Goal: Task Accomplishment & Management: Use online tool/utility

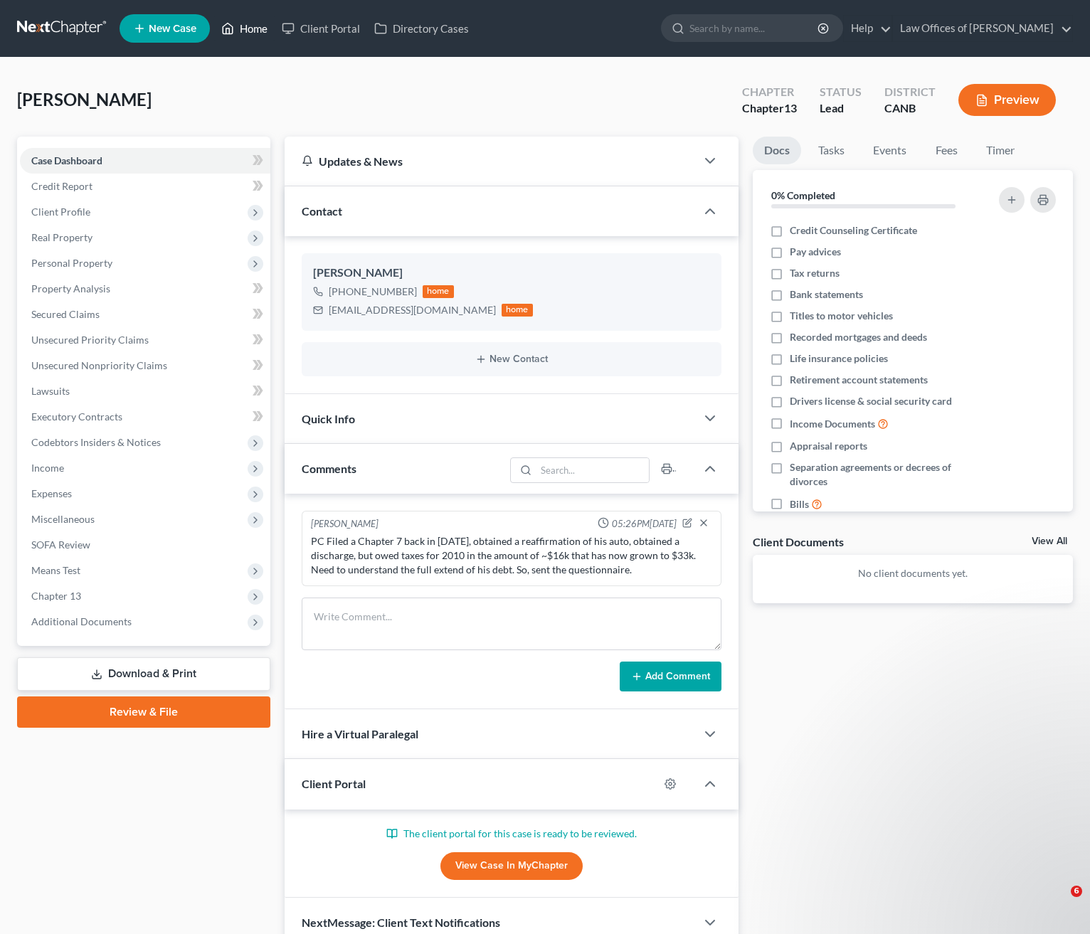
click at [248, 26] on link "Home" at bounding box center [244, 29] width 60 height 26
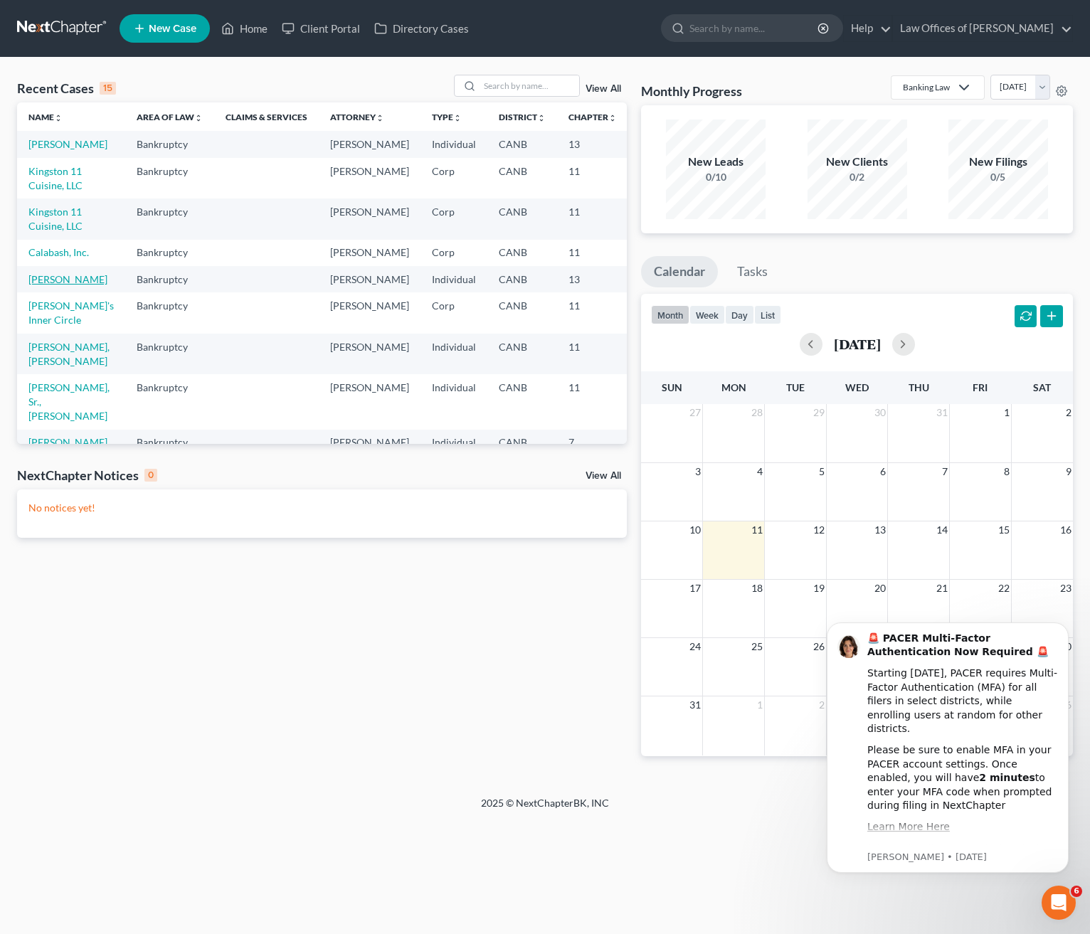
click at [64, 285] on link "[PERSON_NAME]" at bounding box center [67, 279] width 79 height 12
select select "5"
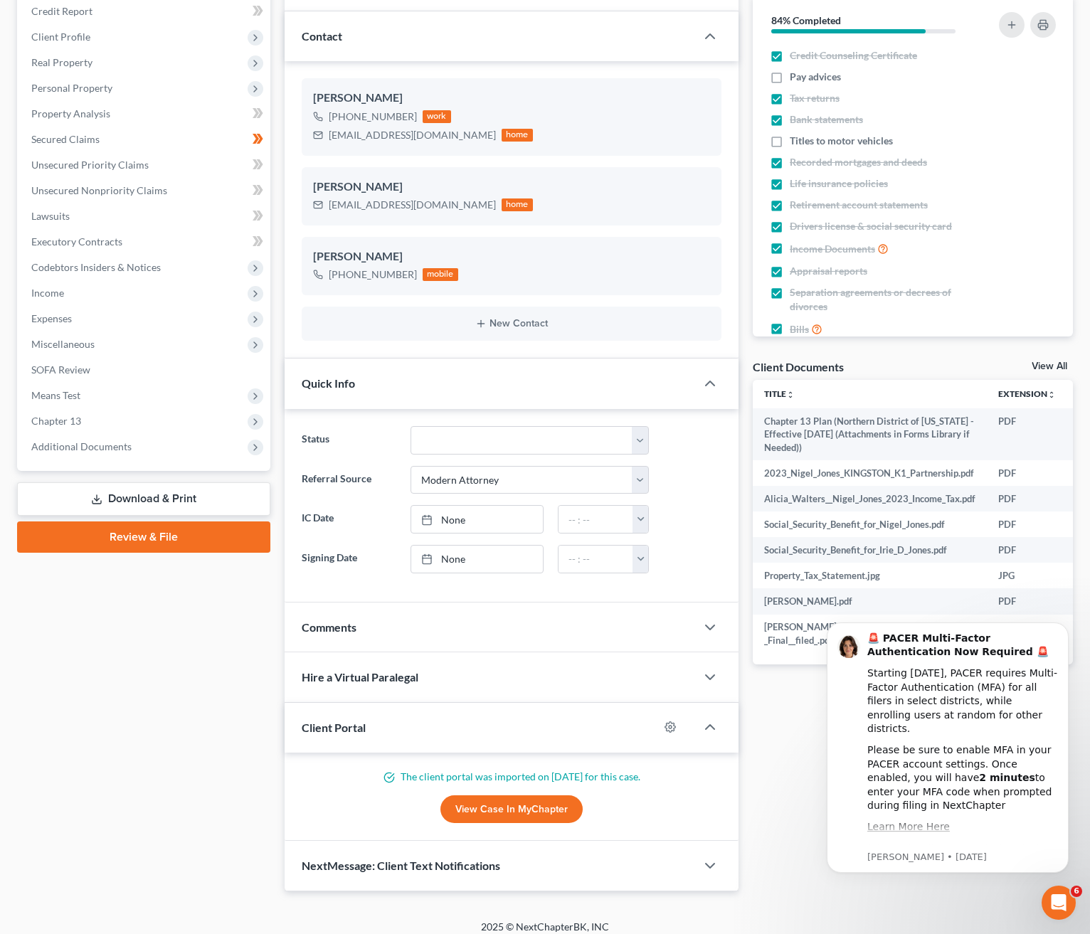
scroll to position [186, 0]
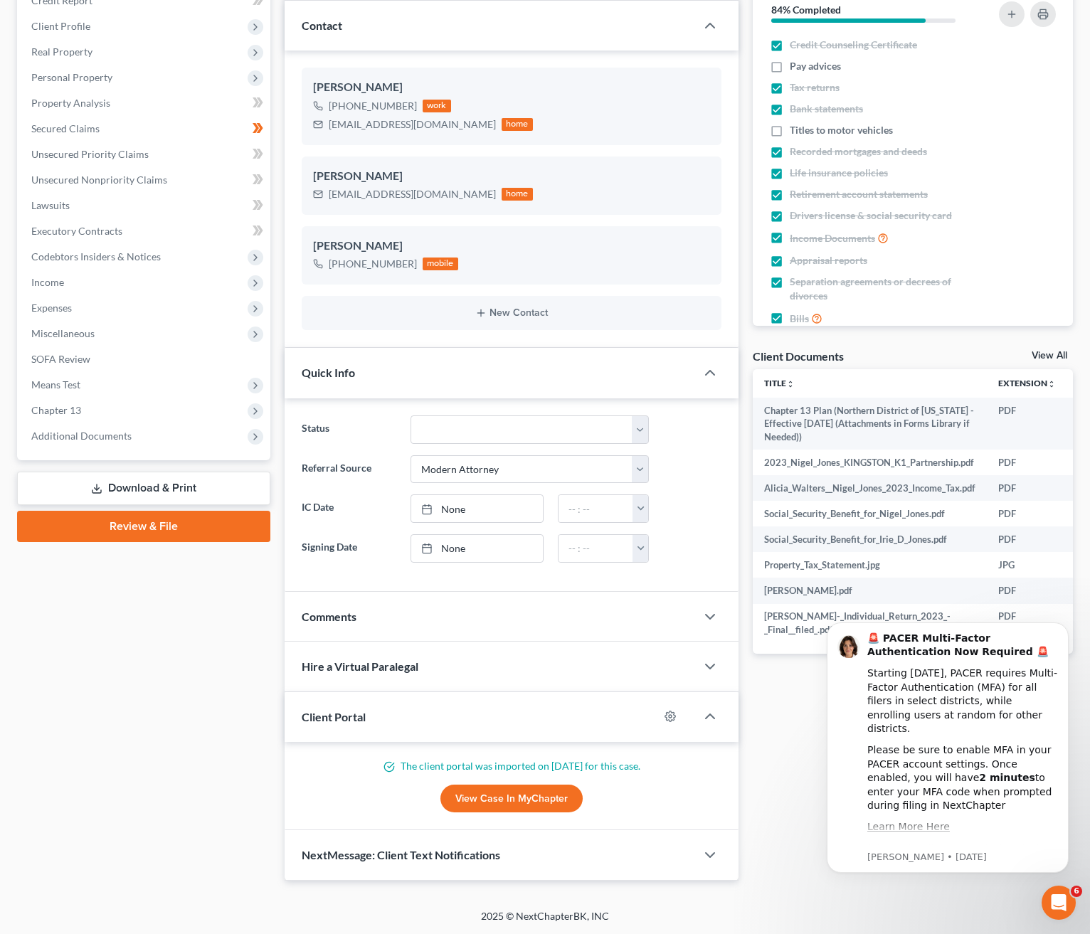
click at [1057, 354] on link "View All" at bounding box center [1050, 356] width 36 height 10
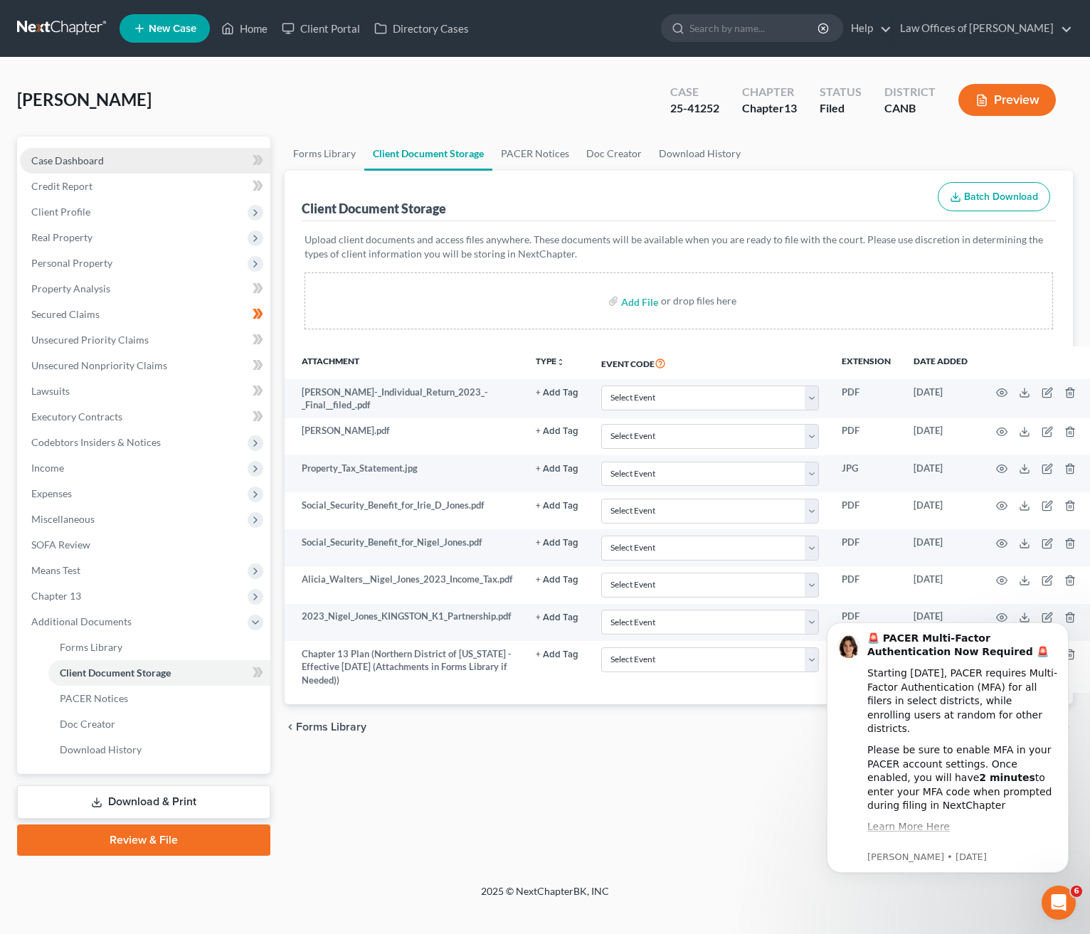
click at [68, 152] on link "Case Dashboard" at bounding box center [145, 161] width 250 height 26
select select "5"
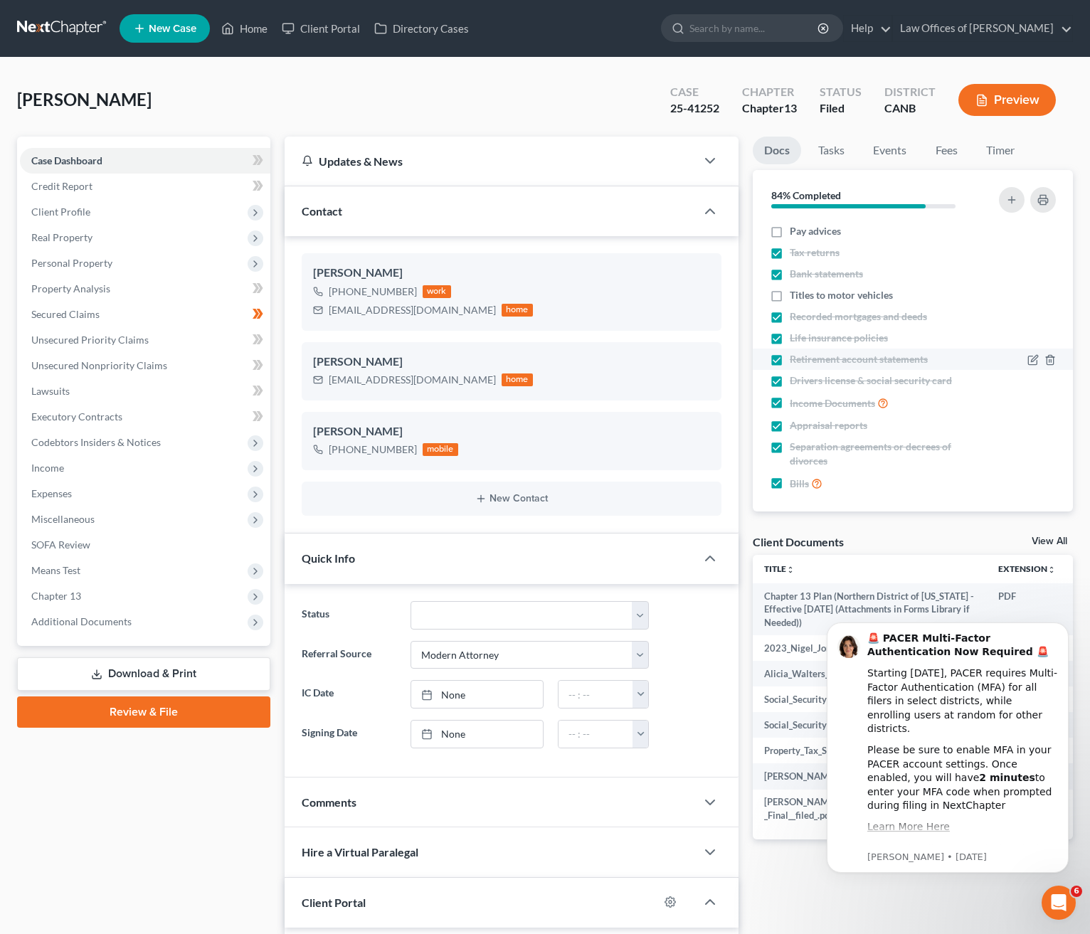
scroll to position [27, 0]
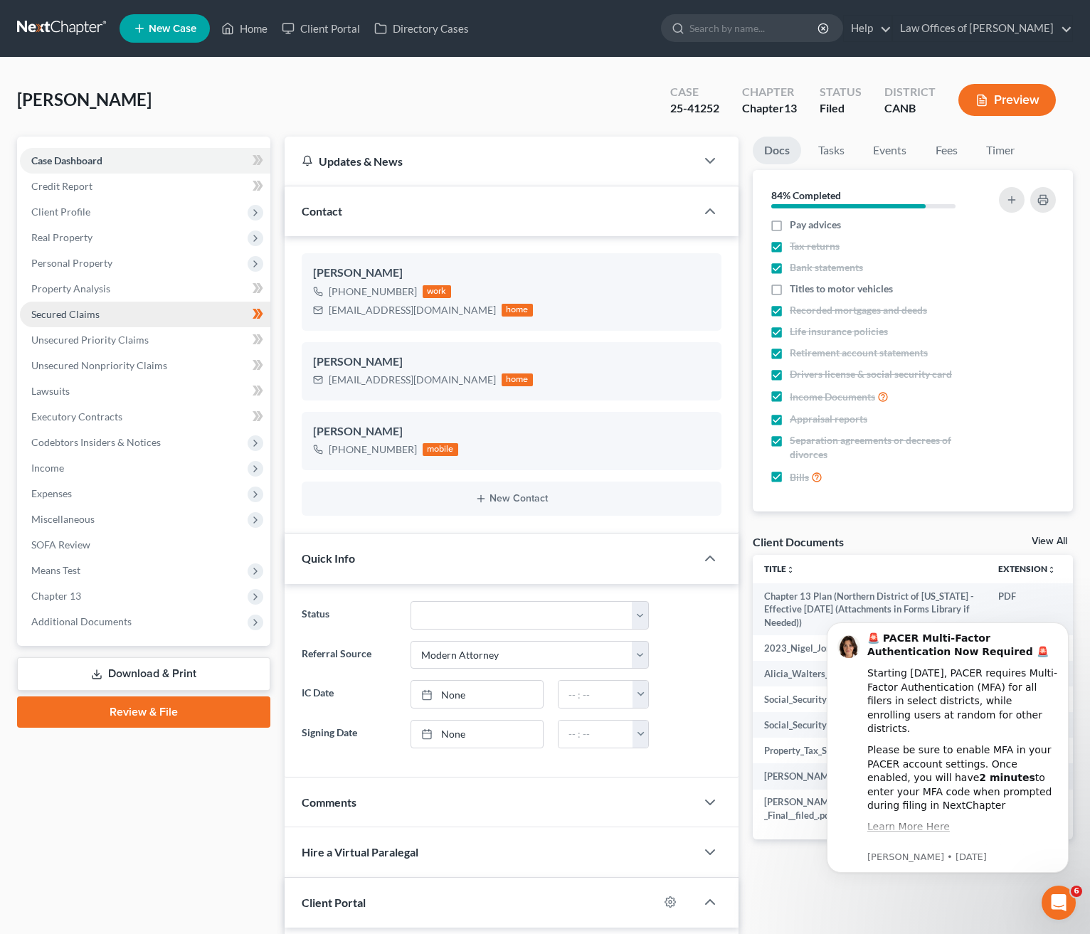
click at [171, 315] on link "Secured Claims" at bounding box center [145, 315] width 250 height 26
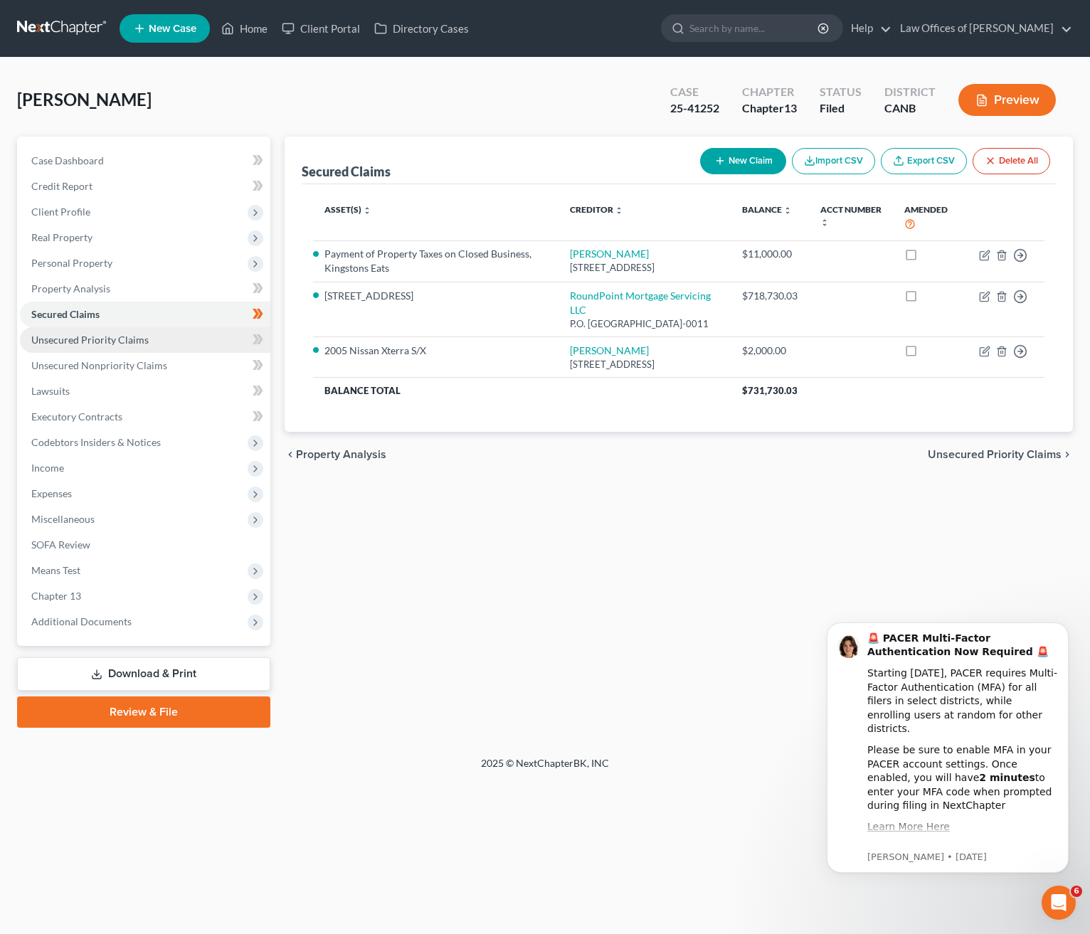
click at [169, 338] on link "Unsecured Priority Claims" at bounding box center [145, 340] width 250 height 26
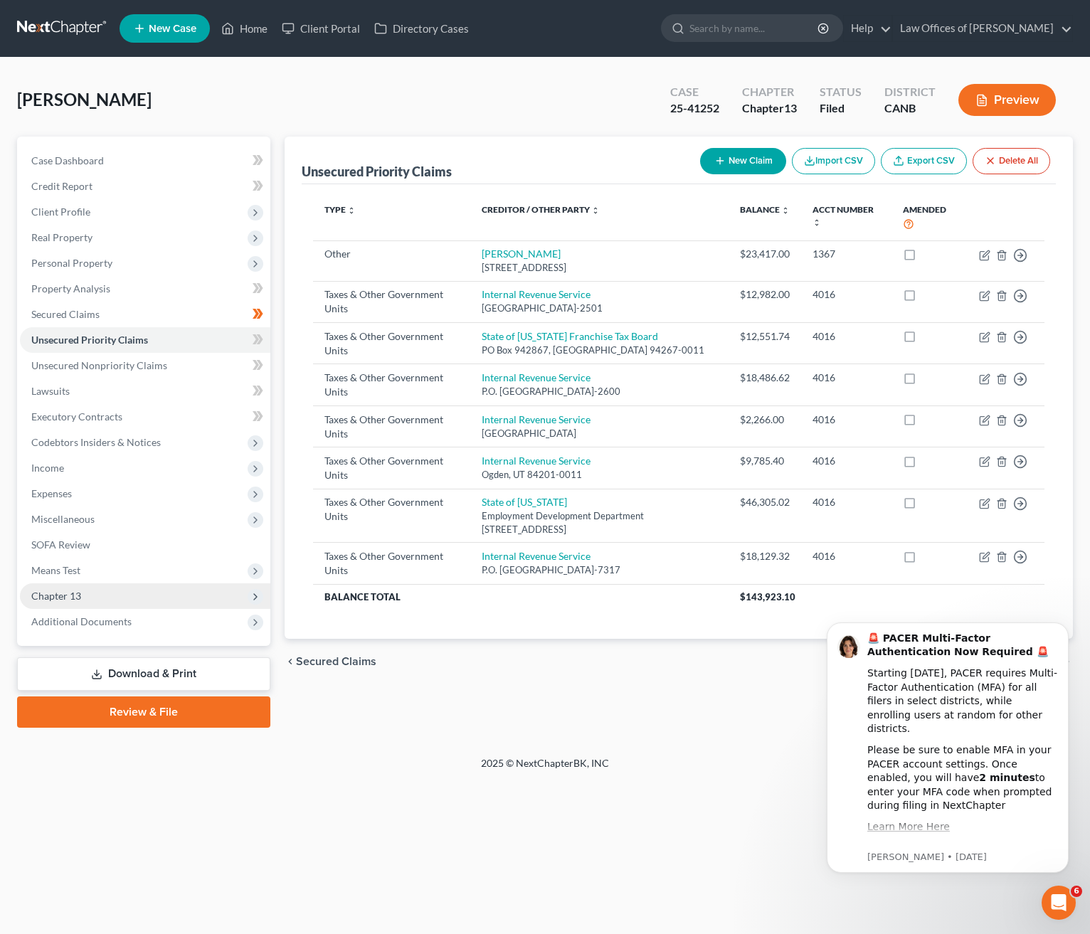
click at [150, 591] on span "Chapter 13" at bounding box center [145, 596] width 250 height 26
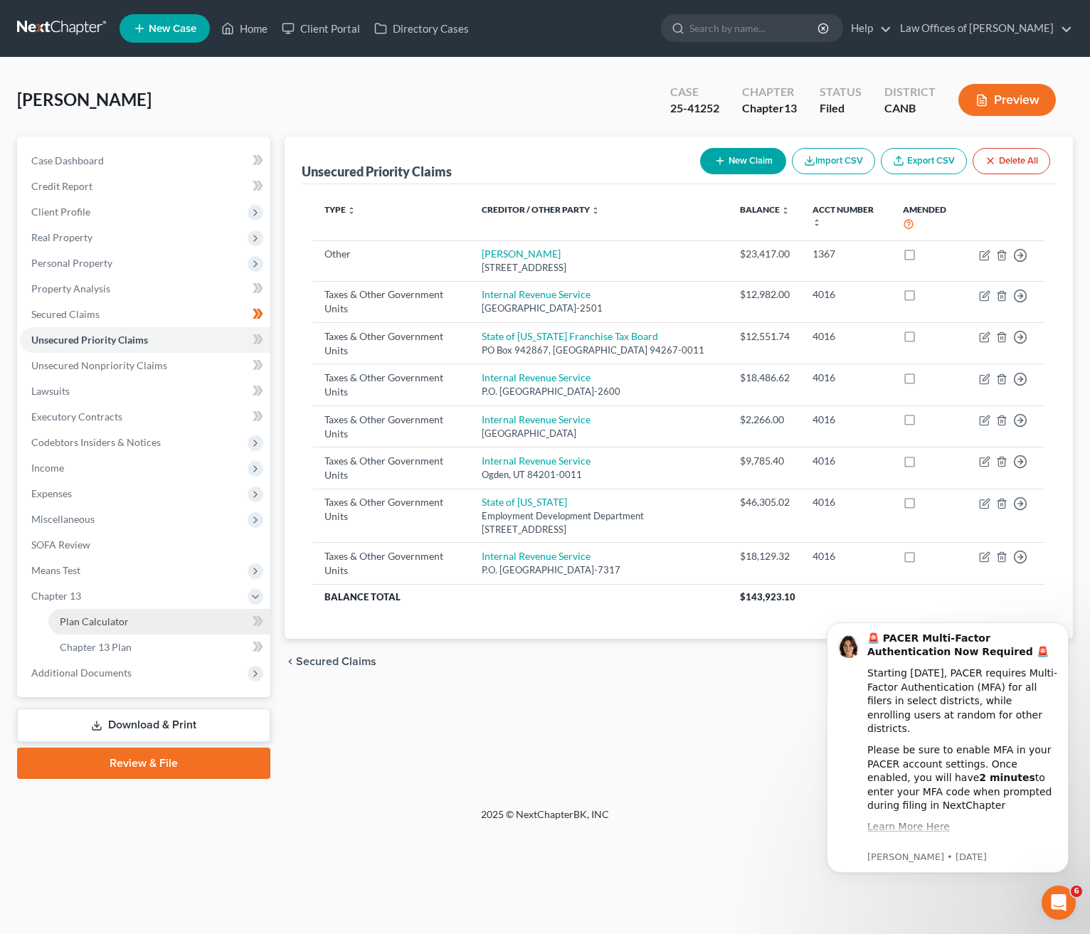
click at [205, 619] on link "Plan Calculator" at bounding box center [159, 622] width 222 height 26
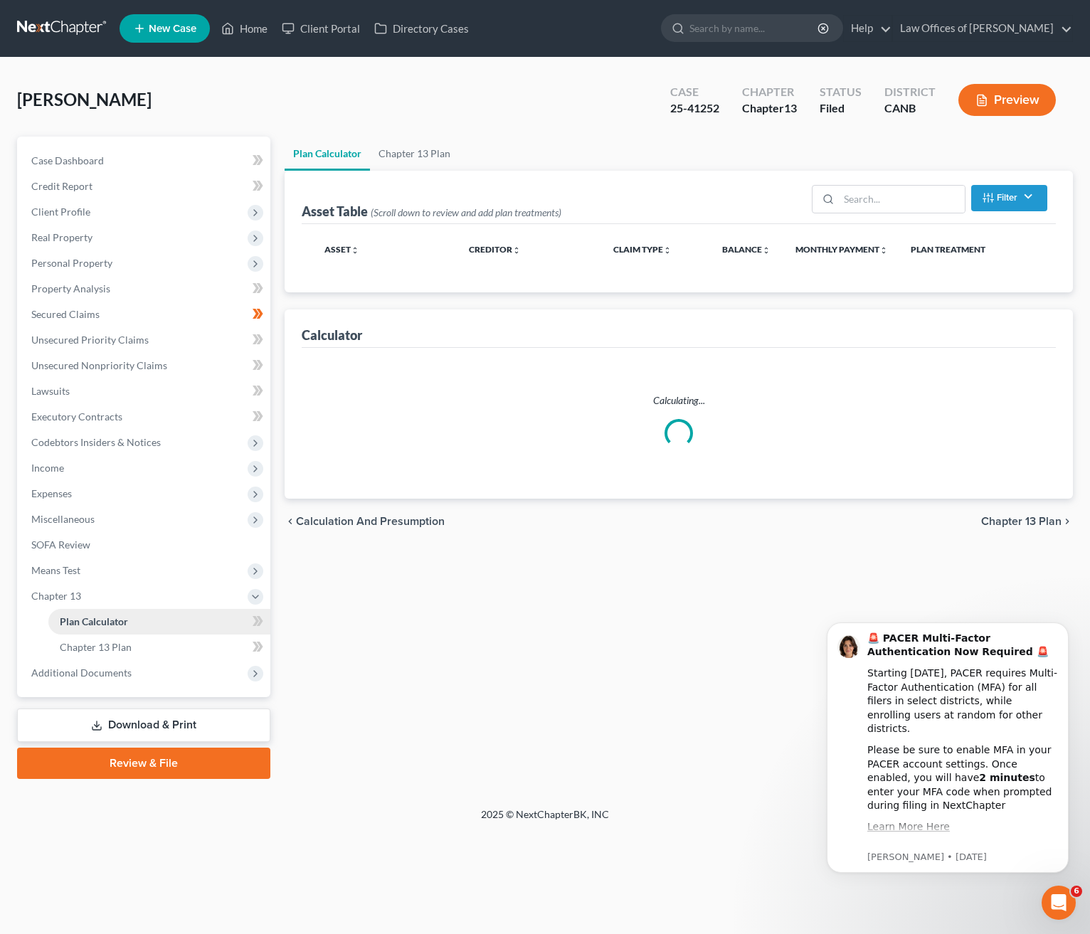
select select "59"
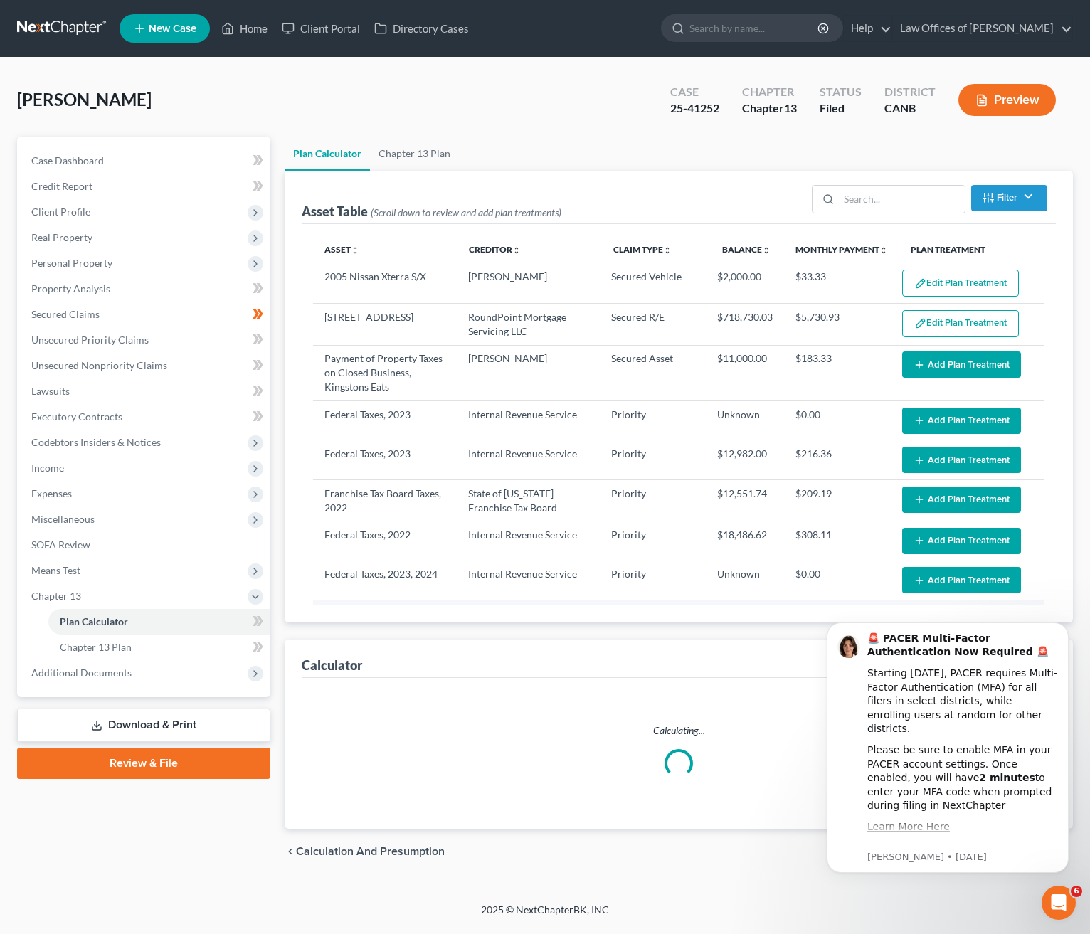
select select "59"
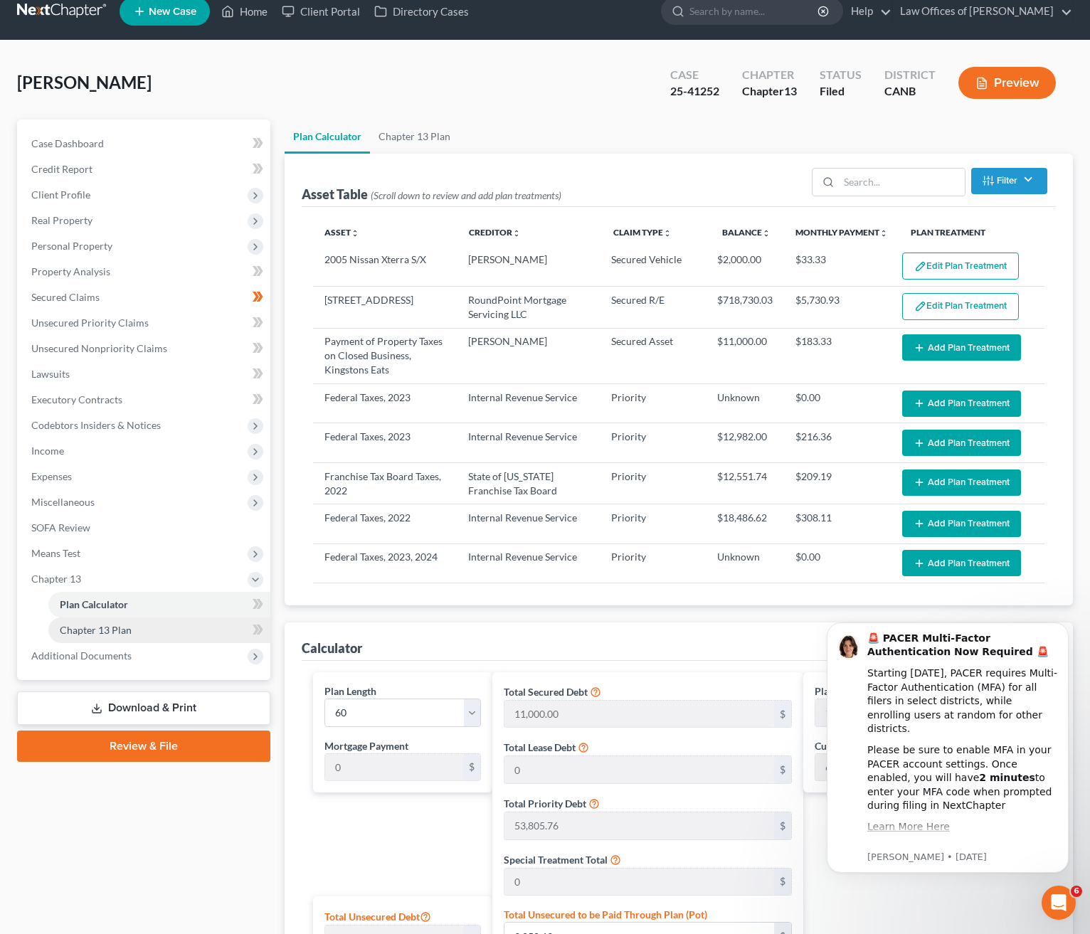
click at [160, 629] on link "Chapter 13 Plan" at bounding box center [159, 631] width 222 height 26
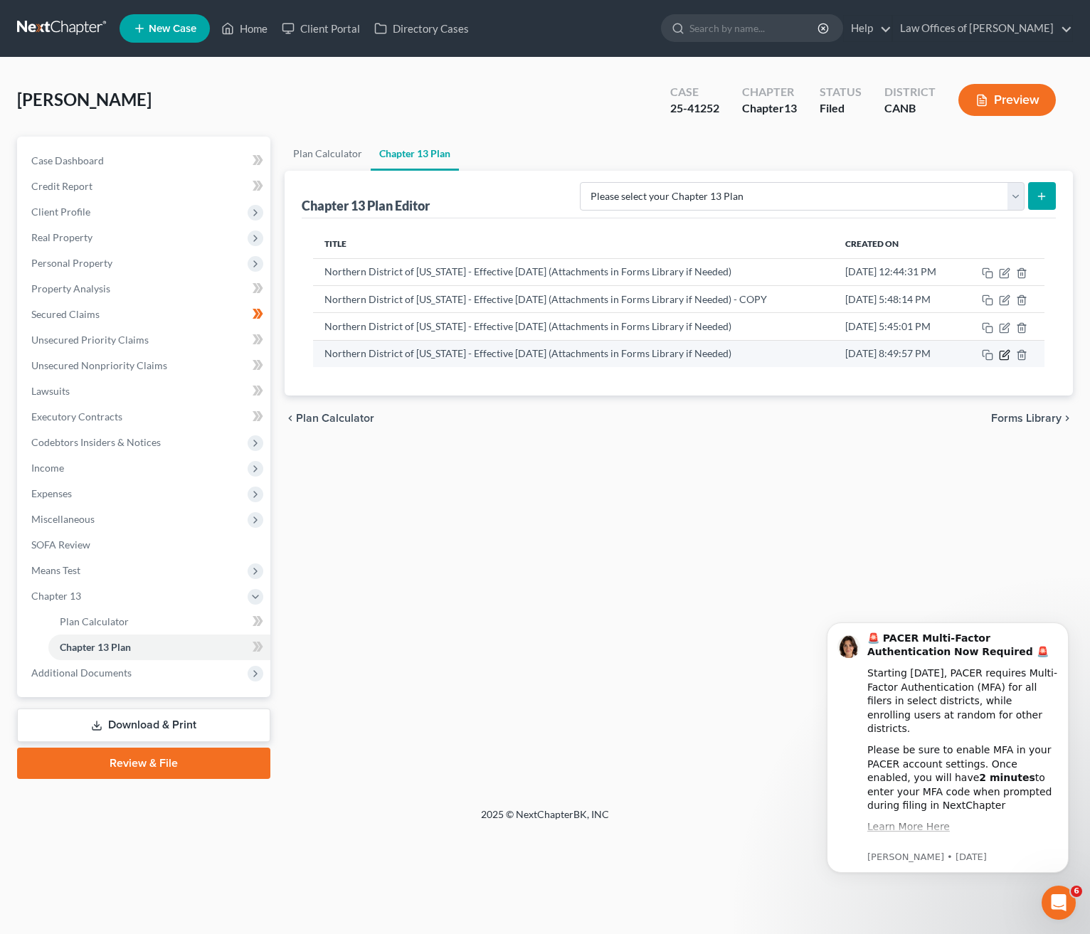
click at [1002, 354] on icon "button" at bounding box center [1004, 354] width 11 height 11
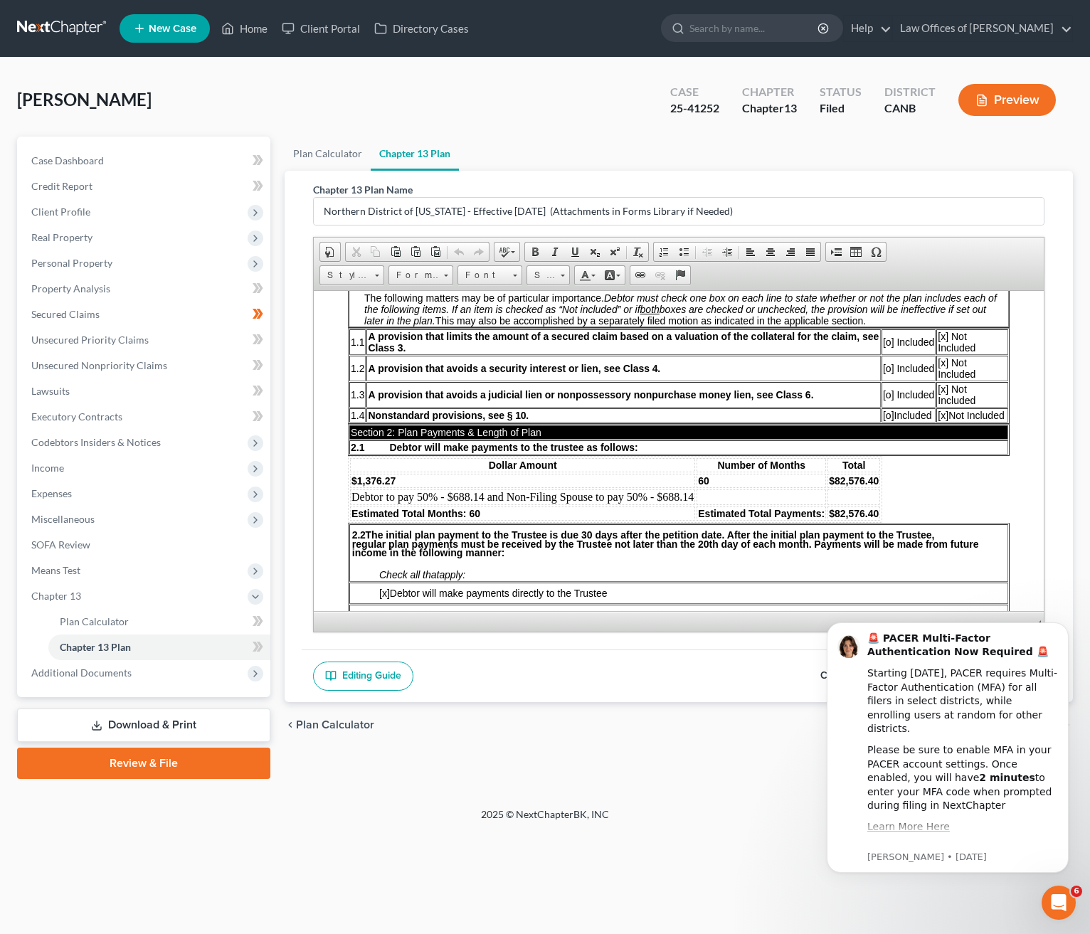
scroll to position [297, 0]
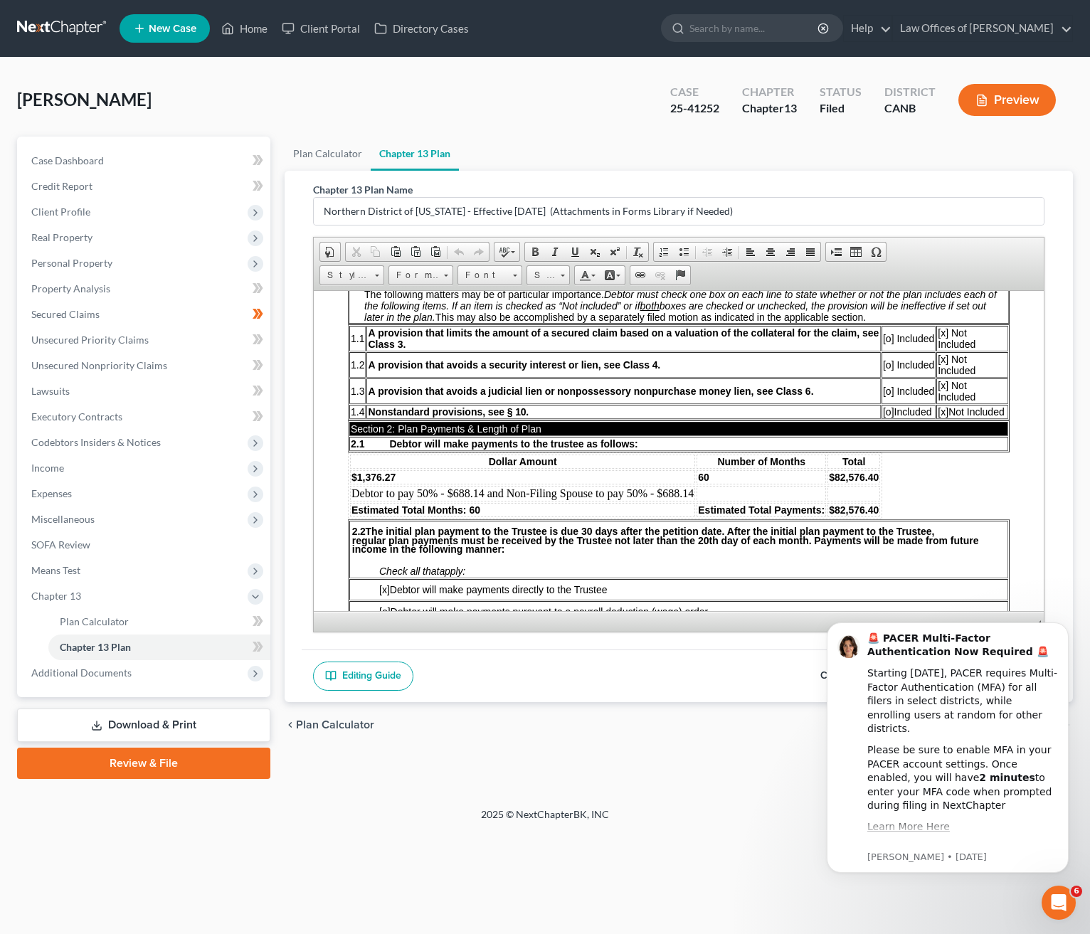
click at [649, 672] on div "Editing Guide Cancel Export as PDF Save" at bounding box center [679, 676] width 754 height 53
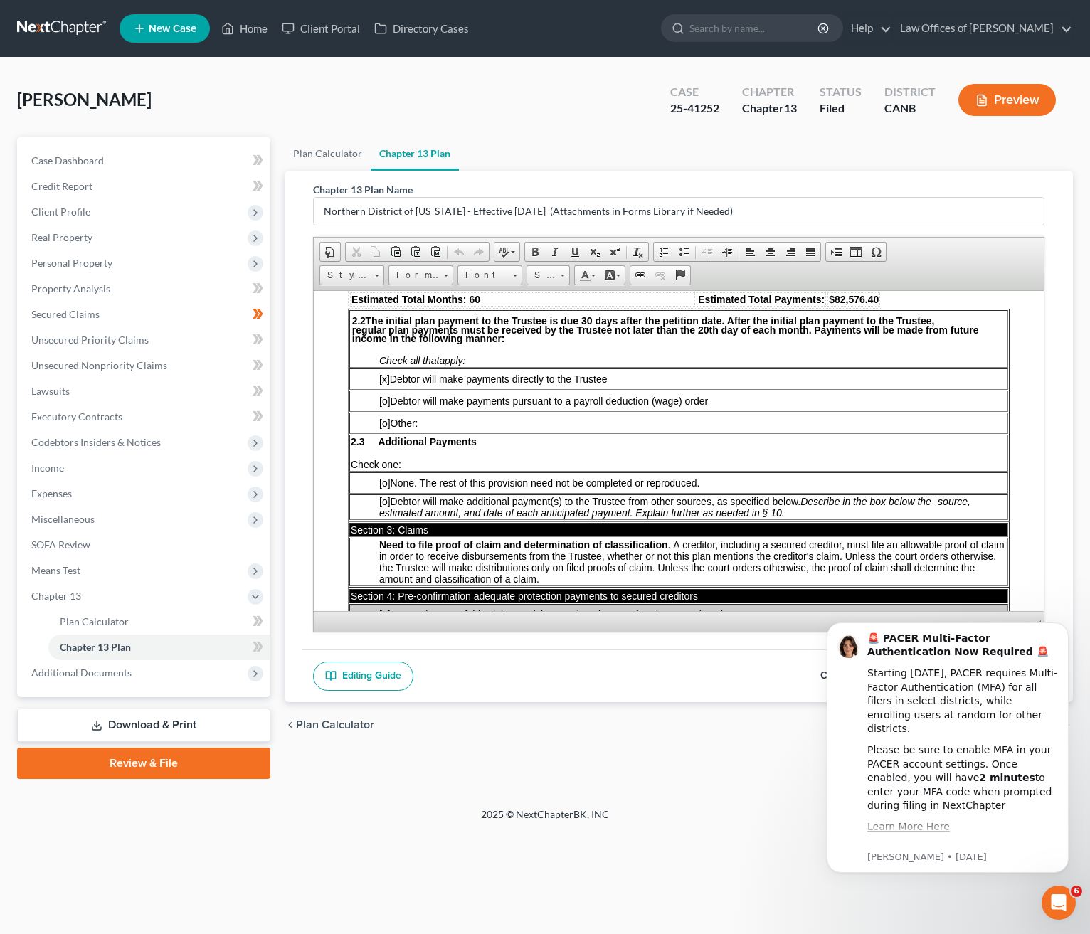
scroll to position [0, 0]
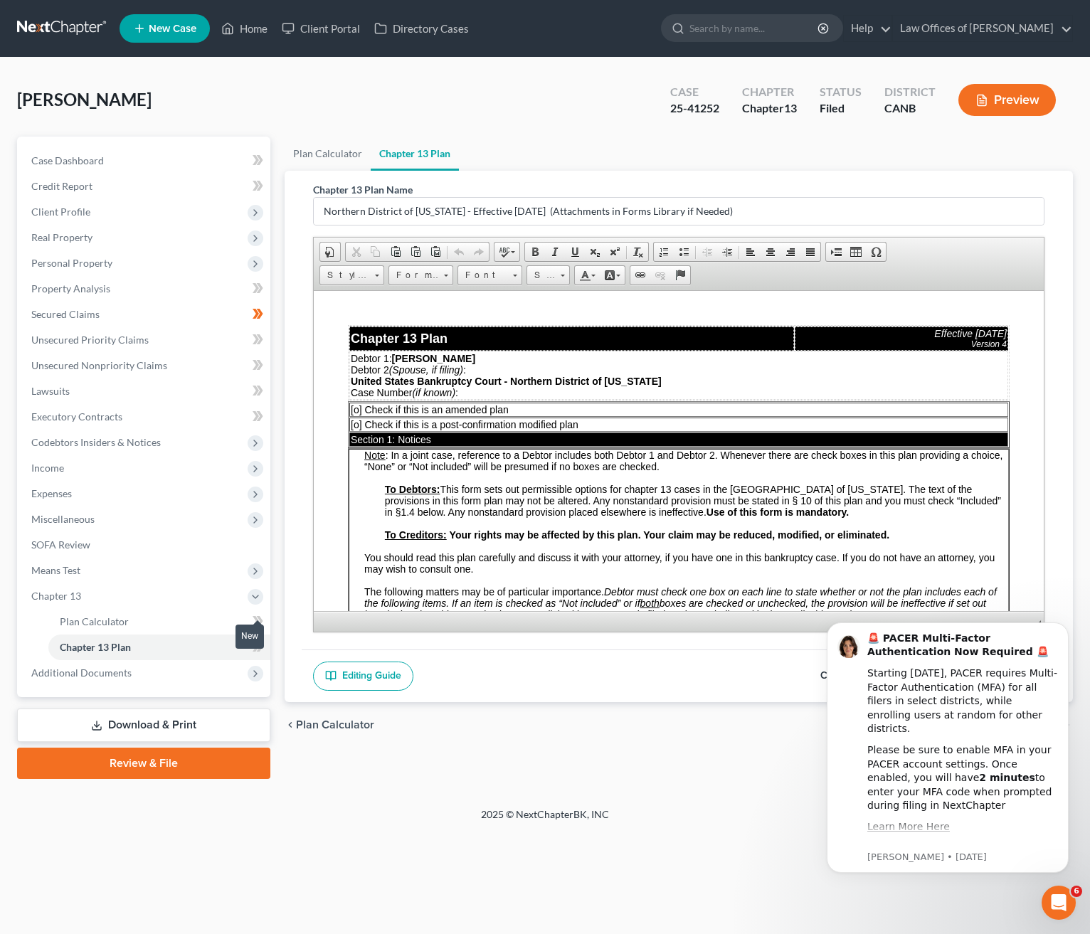
click at [256, 618] on icon at bounding box center [256, 621] width 6 height 10
click at [256, 620] on div at bounding box center [257, 622] width 9 height 4
click at [1066, 627] on icon "Dismiss notification" at bounding box center [1065, 627] width 8 height 8
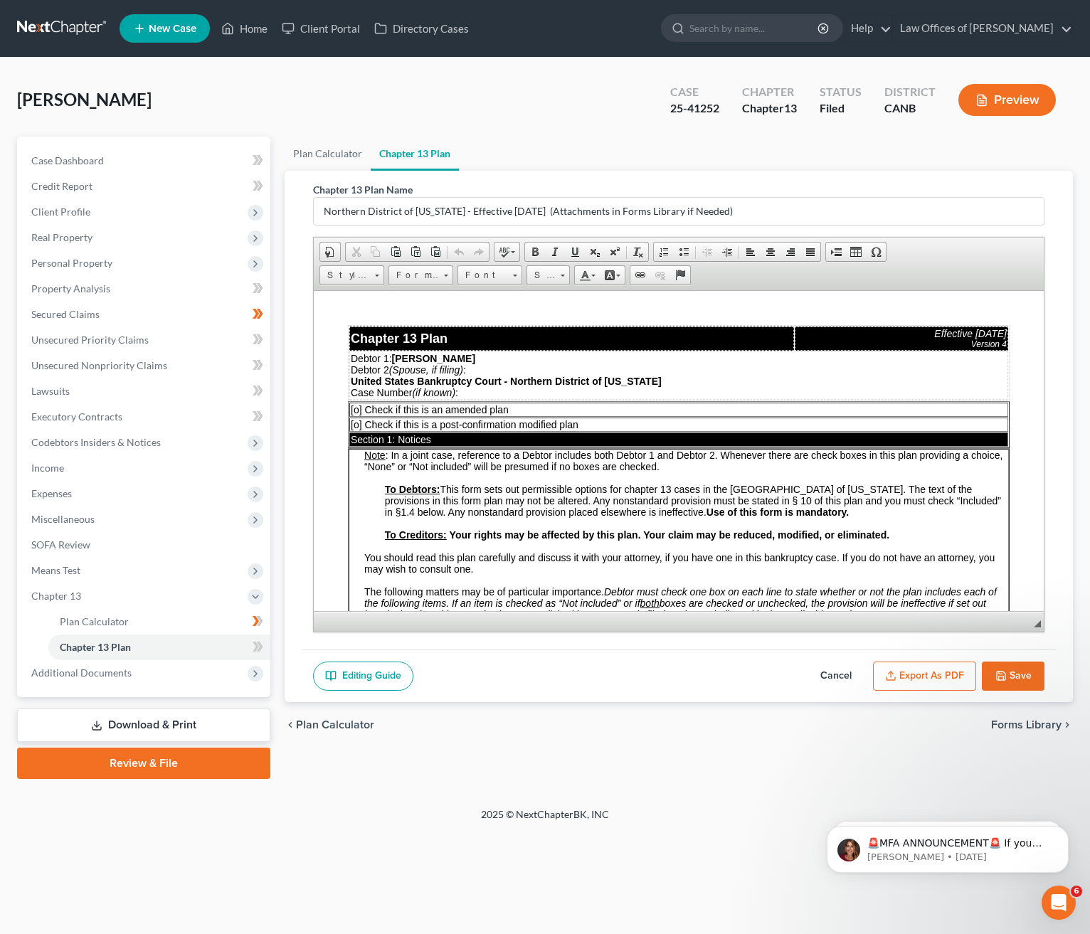
click at [837, 674] on button "Cancel" at bounding box center [836, 677] width 63 height 30
